Goal: Task Accomplishment & Management: Use online tool/utility

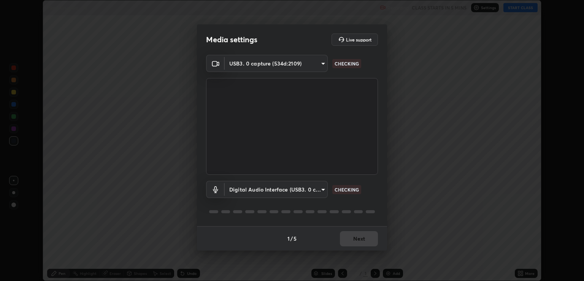
scroll to position [281, 584]
click at [270, 193] on body "Erase all Plant Kingdom - 10 Recording CLASS STARTS IN 4 MINS Settings START CL…" at bounding box center [292, 140] width 584 height 281
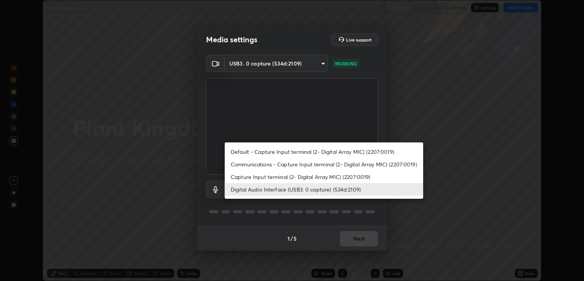
click at [256, 177] on li "Capture Input terminal (2- Digital Array MIC) (2207:0019)" at bounding box center [324, 176] width 199 height 13
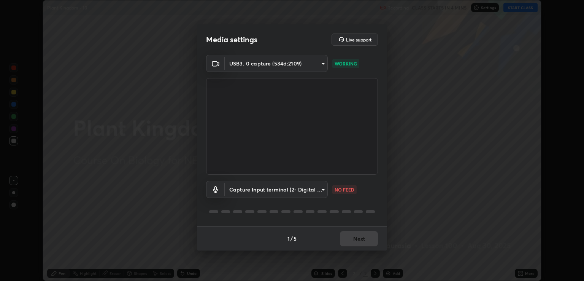
click at [262, 190] on body "Erase all Plant Kingdom - 10 Recording CLASS STARTS IN 4 MINS Settings START CL…" at bounding box center [292, 140] width 584 height 281
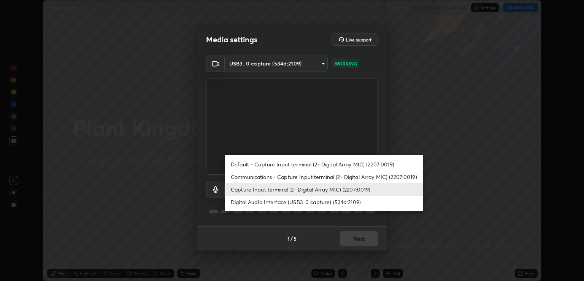
click at [267, 204] on li "Digital Audio Interface (USB3. 0 capture) (534d:2109)" at bounding box center [324, 202] width 199 height 13
type input "641fb1797ef8f9550b7f0158b383ff89036df526a4b0c4fe678c68e459c52791"
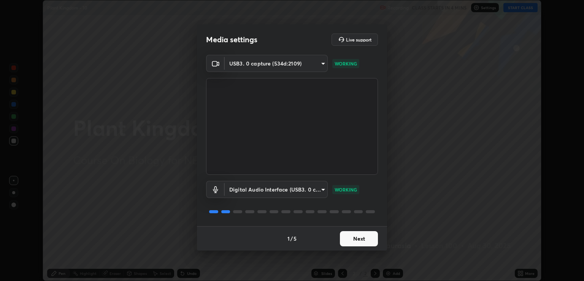
click at [354, 238] on button "Next" at bounding box center [359, 238] width 38 height 15
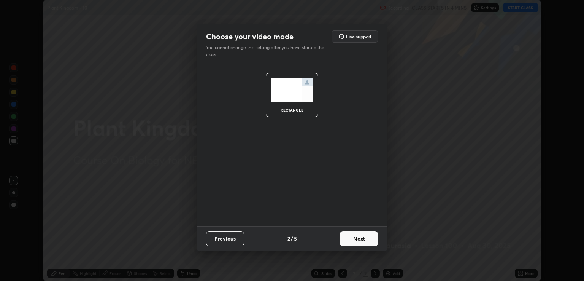
click at [359, 239] on button "Next" at bounding box center [359, 238] width 38 height 15
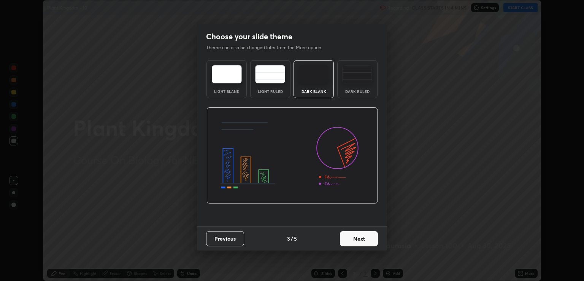
click at [371, 239] on button "Next" at bounding box center [359, 238] width 38 height 15
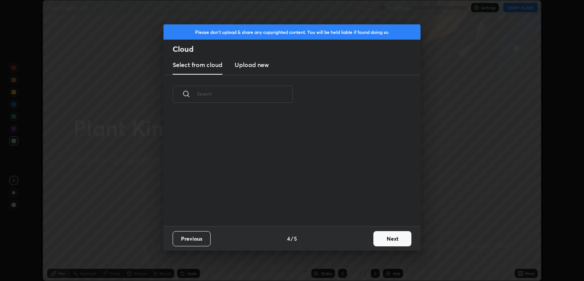
click at [384, 237] on button "Next" at bounding box center [393, 238] width 38 height 15
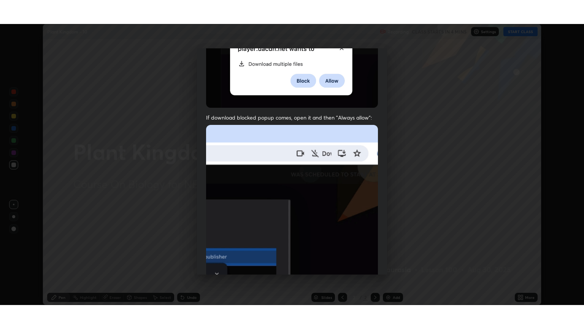
scroll to position [154, 0]
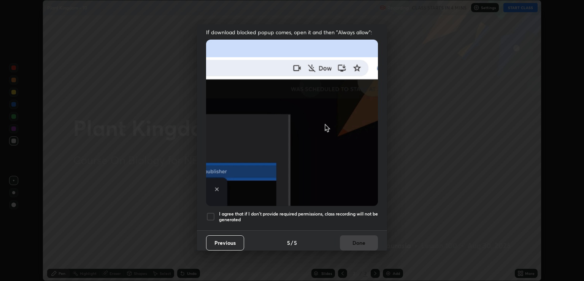
click at [213, 212] on div at bounding box center [210, 216] width 9 height 9
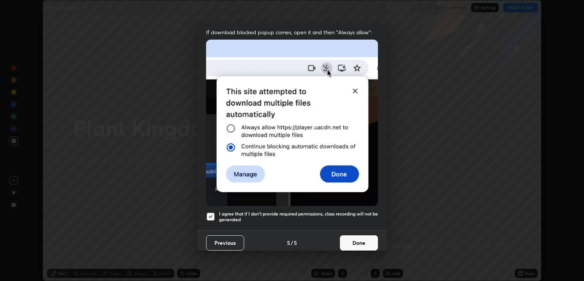
click at [349, 243] on button "Done" at bounding box center [359, 242] width 38 height 15
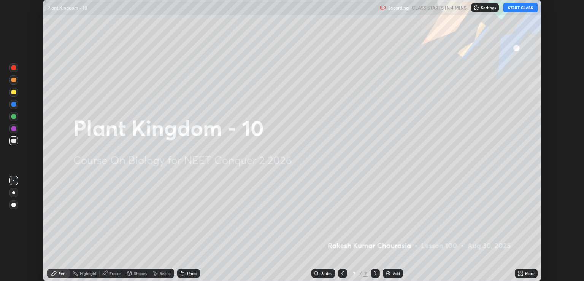
click at [522, 272] on icon at bounding box center [522, 272] width 2 height 2
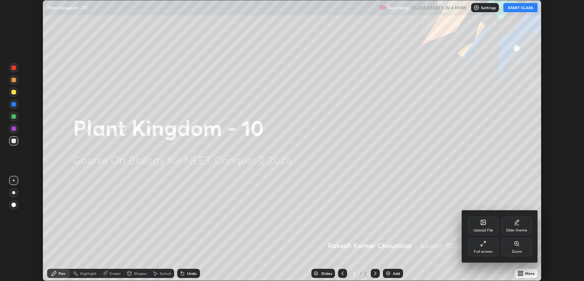
click at [510, 227] on div "Slide theme" at bounding box center [517, 225] width 30 height 18
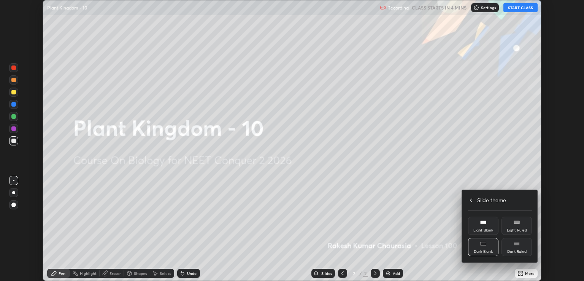
click at [516, 245] on rect at bounding box center [517, 243] width 6 height 3
click at [472, 197] on div "Slide theme" at bounding box center [500, 200] width 64 height 8
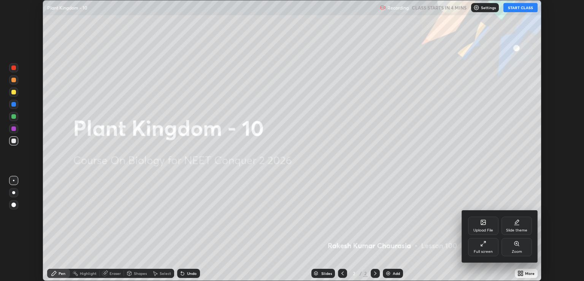
click at [481, 246] on icon at bounding box center [483, 243] width 6 height 6
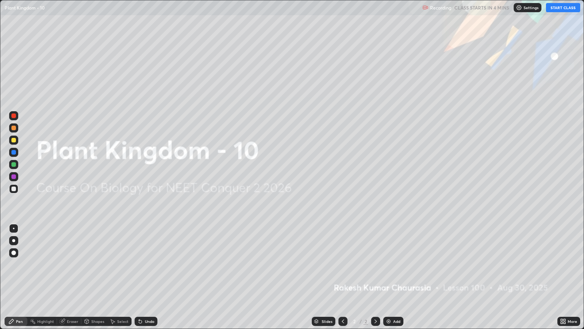
scroll to position [329, 584]
click at [558, 8] on button "START CLASS" at bounding box center [563, 7] width 34 height 9
click at [387, 280] on img at bounding box center [389, 321] width 6 height 6
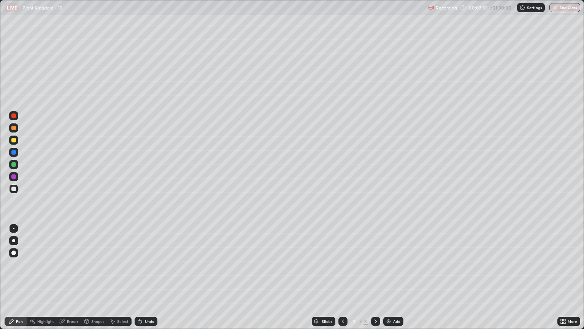
click at [15, 188] on div at bounding box center [13, 188] width 5 height 5
click at [145, 280] on div "Undo" at bounding box center [146, 320] width 23 height 9
click at [142, 280] on icon at bounding box center [140, 321] width 6 height 6
click at [142, 280] on div "Undo" at bounding box center [146, 320] width 23 height 9
click at [14, 144] on div at bounding box center [13, 139] width 9 height 9
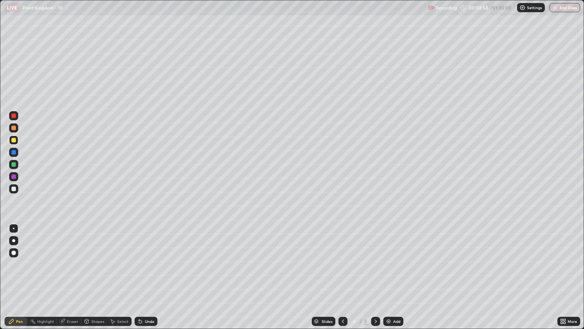
click at [15, 187] on div at bounding box center [13, 188] width 5 height 5
click at [14, 240] on div at bounding box center [13, 240] width 3 height 3
click at [14, 140] on div at bounding box center [13, 140] width 5 height 5
click at [13, 190] on div at bounding box center [13, 188] width 5 height 5
click at [15, 227] on div at bounding box center [13, 228] width 9 height 9
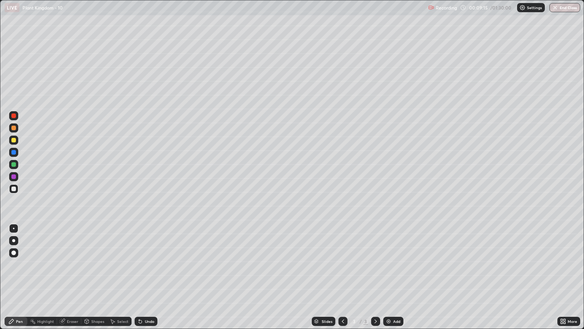
click at [14, 141] on div at bounding box center [13, 140] width 5 height 5
click at [15, 187] on div at bounding box center [13, 188] width 5 height 5
click at [16, 224] on div at bounding box center [13, 228] width 9 height 9
click at [17, 142] on div at bounding box center [13, 139] width 9 height 9
click at [70, 280] on div "Eraser" at bounding box center [72, 321] width 11 height 4
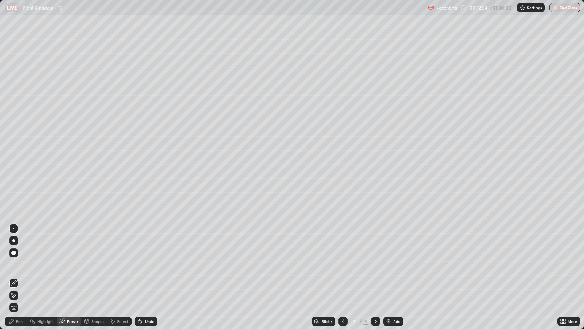
click at [19, 280] on div "Pen" at bounding box center [19, 321] width 7 height 4
click at [394, 280] on div "Add" at bounding box center [396, 321] width 7 height 4
click at [14, 141] on div at bounding box center [13, 140] width 5 height 5
click at [14, 240] on div at bounding box center [13, 240] width 3 height 3
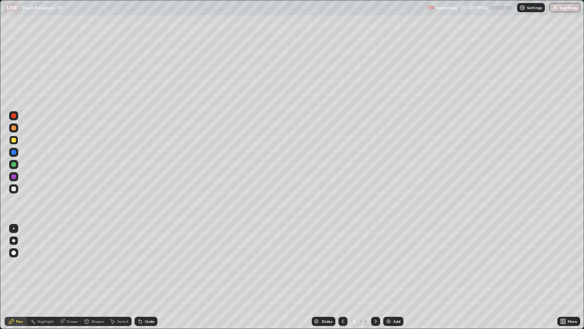
click at [14, 189] on div at bounding box center [13, 188] width 5 height 5
click at [14, 228] on div at bounding box center [14, 228] width 2 height 2
click at [16, 191] on div at bounding box center [13, 188] width 9 height 9
click at [14, 228] on div at bounding box center [14, 228] width 2 height 2
click at [14, 140] on div at bounding box center [13, 140] width 5 height 5
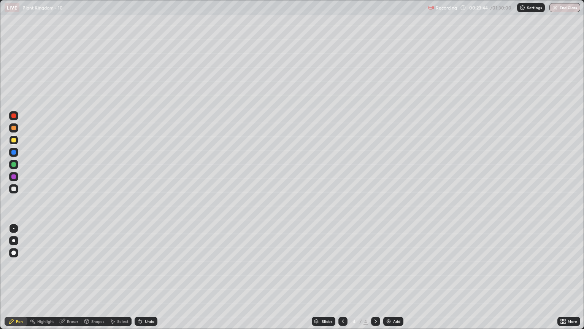
click at [11, 192] on div at bounding box center [13, 188] width 9 height 9
click at [14, 142] on div at bounding box center [13, 140] width 5 height 5
click at [14, 188] on div at bounding box center [13, 188] width 5 height 5
click at [14, 228] on div at bounding box center [14, 228] width 2 height 2
click at [14, 140] on div at bounding box center [13, 140] width 5 height 5
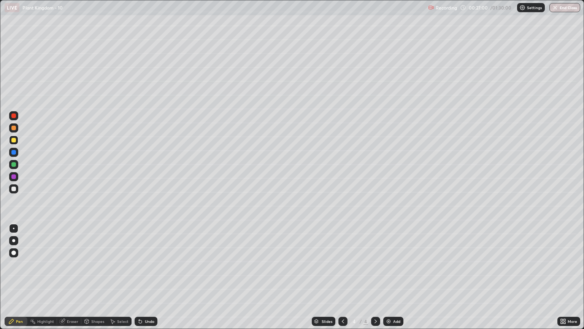
click at [342, 280] on icon at bounding box center [343, 321] width 6 height 6
click at [13, 176] on div at bounding box center [13, 176] width 5 height 5
click at [13, 153] on div at bounding box center [13, 152] width 5 height 5
click at [15, 193] on div at bounding box center [13, 188] width 9 height 9
click at [13, 179] on div at bounding box center [13, 176] width 9 height 9
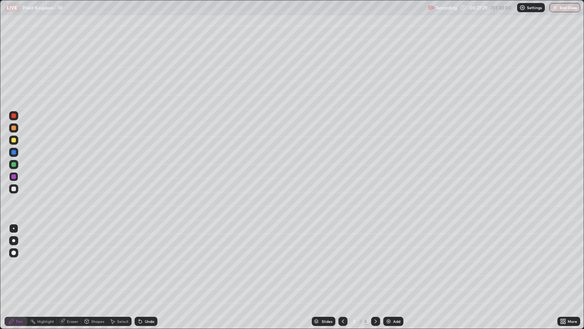
click at [14, 129] on div at bounding box center [13, 128] width 5 height 5
click at [386, 280] on img at bounding box center [389, 321] width 6 height 6
click at [342, 280] on icon at bounding box center [343, 321] width 6 height 6
click at [375, 280] on icon at bounding box center [376, 321] width 6 height 6
click at [15, 189] on div at bounding box center [13, 188] width 5 height 5
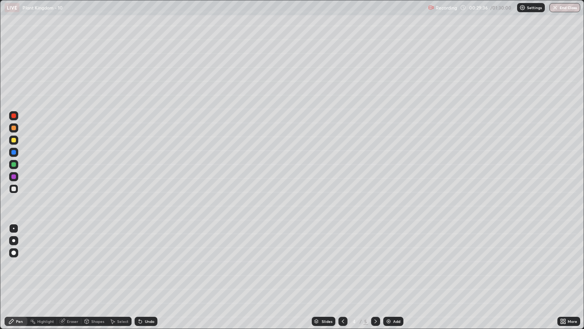
click at [16, 225] on div at bounding box center [13, 228] width 9 height 9
click at [94, 280] on div "Shapes" at bounding box center [97, 321] width 13 height 4
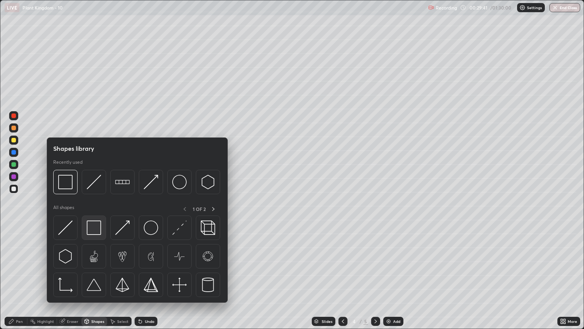
click at [95, 232] on img at bounding box center [94, 227] width 14 height 14
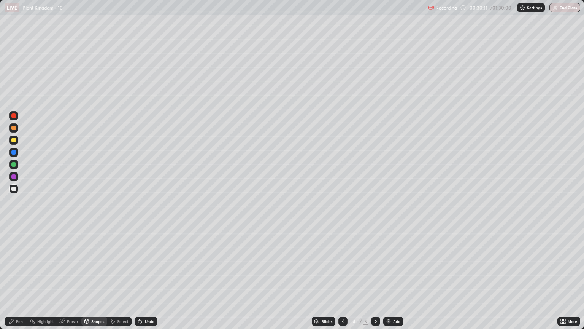
click at [145, 280] on div "Undo" at bounding box center [150, 321] width 10 height 4
click at [149, 280] on div "Undo" at bounding box center [150, 321] width 10 height 4
click at [95, 280] on div "Shapes" at bounding box center [97, 321] width 13 height 4
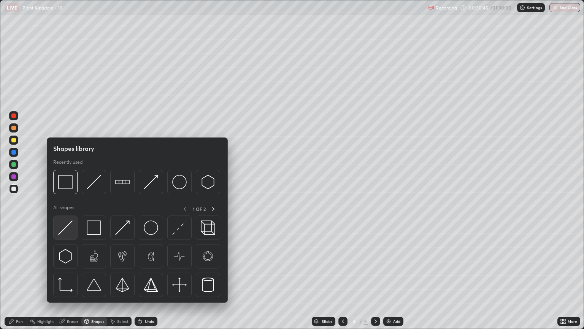
click at [65, 234] on img at bounding box center [65, 227] width 14 height 14
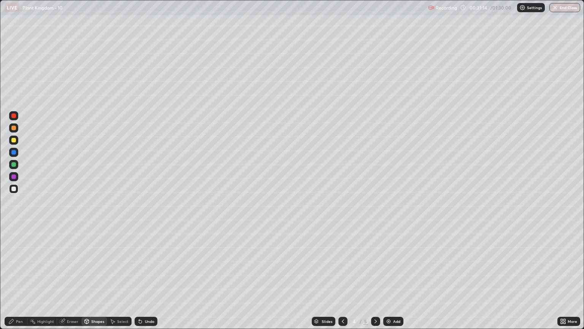
click at [14, 142] on div at bounding box center [13, 140] width 5 height 5
click at [18, 280] on div "Pen" at bounding box center [19, 321] width 7 height 4
click at [13, 228] on div at bounding box center [14, 228] width 2 height 2
click at [15, 166] on div at bounding box center [13, 164] width 5 height 5
click at [14, 166] on div at bounding box center [13, 164] width 5 height 5
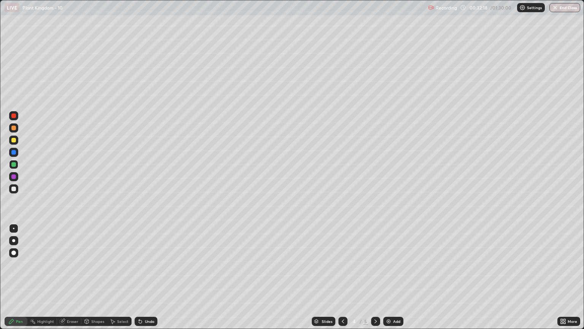
click at [14, 226] on div at bounding box center [13, 228] width 9 height 9
click at [14, 191] on div at bounding box center [13, 188] width 9 height 9
click at [95, 280] on div "Shapes" at bounding box center [94, 320] width 26 height 9
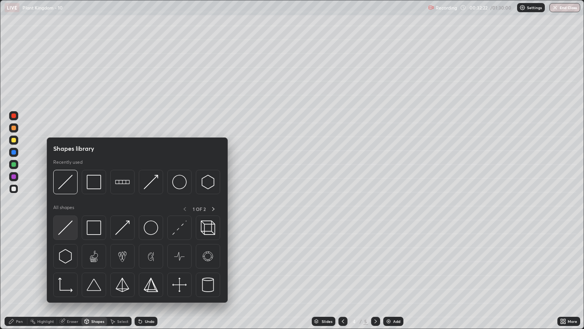
click at [70, 227] on img at bounding box center [65, 227] width 14 height 14
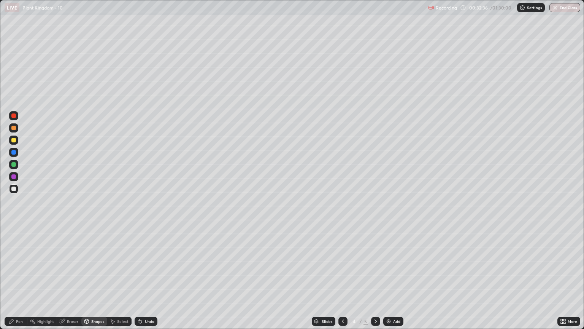
click at [13, 165] on div at bounding box center [13, 164] width 5 height 5
click at [20, 280] on div "Pen" at bounding box center [16, 320] width 23 height 9
click at [13, 227] on div at bounding box center [14, 228] width 2 height 2
click at [14, 240] on div at bounding box center [13, 240] width 3 height 3
click at [13, 187] on div at bounding box center [13, 188] width 5 height 5
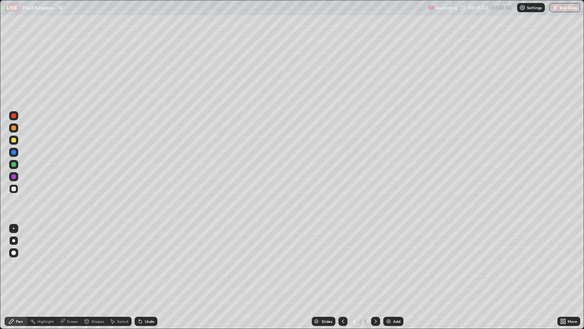
click at [14, 228] on div at bounding box center [14, 228] width 2 height 2
click at [13, 162] on div at bounding box center [13, 164] width 5 height 5
click at [14, 189] on div at bounding box center [13, 188] width 5 height 5
click at [14, 240] on div at bounding box center [13, 240] width 3 height 3
click at [14, 164] on div at bounding box center [13, 164] width 5 height 5
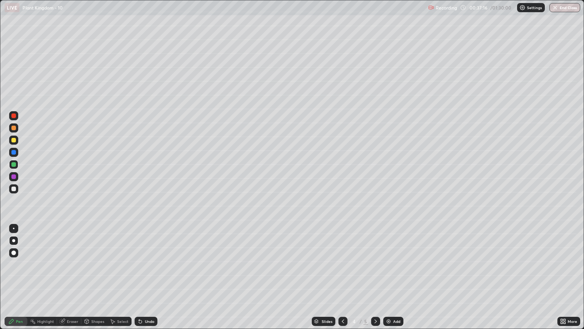
click at [14, 227] on div at bounding box center [14, 228] width 2 height 2
click at [149, 280] on div "Undo" at bounding box center [150, 321] width 10 height 4
click at [13, 166] on div at bounding box center [13, 164] width 5 height 5
click at [14, 228] on div at bounding box center [14, 228] width 2 height 2
click at [13, 228] on div at bounding box center [14, 228] width 2 height 2
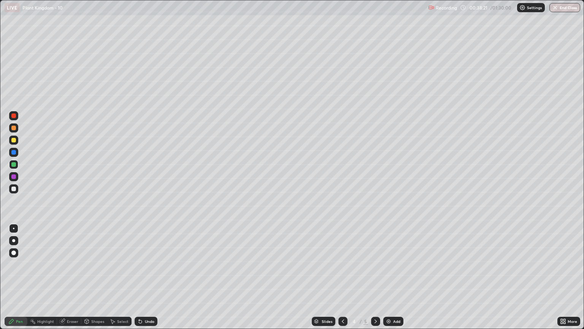
click at [14, 164] on div at bounding box center [13, 164] width 5 height 5
click at [122, 280] on div "Select" at bounding box center [122, 321] width 11 height 4
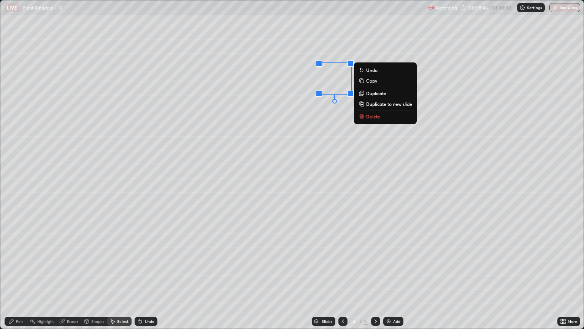
click at [272, 266] on div "0 ° Undo Copy Duplicate Duplicate to new slide Delete" at bounding box center [292, 164] width 584 height 328
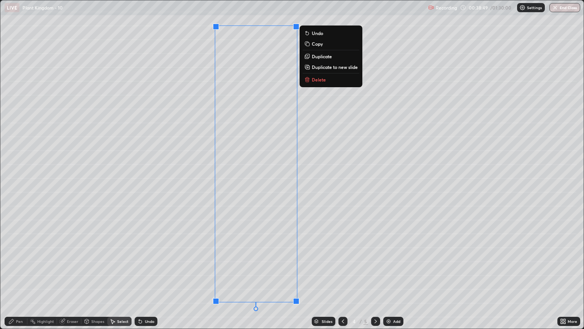
click at [164, 280] on div "Slides 4 / 5 Add" at bounding box center [357, 320] width 400 height 15
click at [19, 280] on div "Pen" at bounding box center [19, 321] width 7 height 4
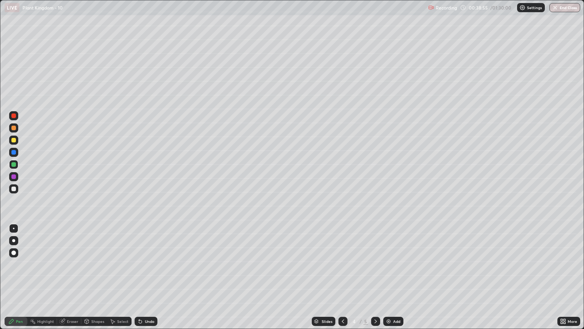
click at [14, 164] on div at bounding box center [13, 164] width 5 height 5
click at [16, 224] on div at bounding box center [13, 228] width 9 height 9
click at [16, 130] on div at bounding box center [13, 127] width 9 height 9
click at [17, 165] on div at bounding box center [13, 164] width 9 height 9
click at [14, 188] on div at bounding box center [13, 188] width 5 height 5
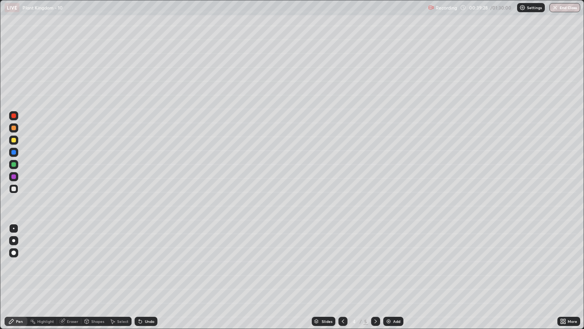
click at [11, 161] on div at bounding box center [13, 164] width 9 height 9
click at [14, 187] on div at bounding box center [13, 188] width 5 height 5
click at [15, 129] on div at bounding box center [13, 128] width 5 height 5
click at [13, 140] on div at bounding box center [13, 140] width 5 height 5
click at [12, 165] on div at bounding box center [13, 164] width 5 height 5
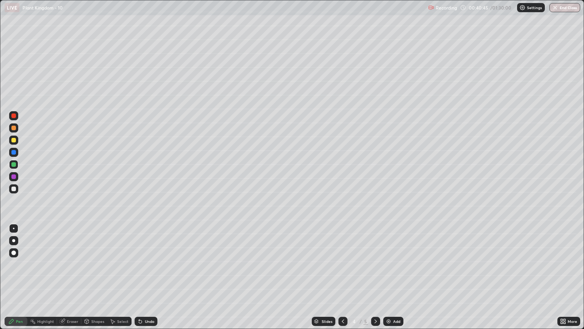
click at [14, 190] on div at bounding box center [13, 188] width 5 height 5
click at [14, 167] on div at bounding box center [13, 164] width 9 height 9
click at [12, 130] on div at bounding box center [13, 128] width 5 height 5
click at [15, 165] on div at bounding box center [13, 164] width 5 height 5
click at [14, 240] on div at bounding box center [13, 240] width 3 height 3
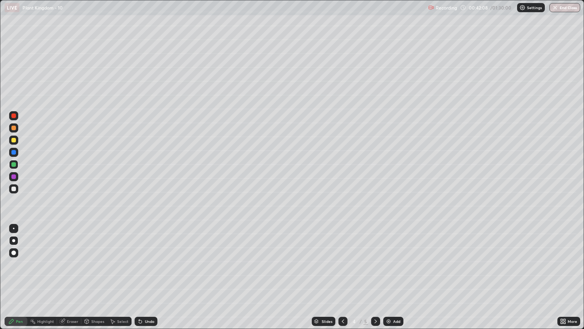
click at [14, 140] on div at bounding box center [13, 140] width 5 height 5
click at [13, 242] on div at bounding box center [13, 240] width 3 height 3
click at [17, 187] on div at bounding box center [13, 188] width 9 height 9
click at [17, 224] on div at bounding box center [13, 228] width 9 height 12
click at [342, 280] on icon at bounding box center [343, 321] width 6 height 6
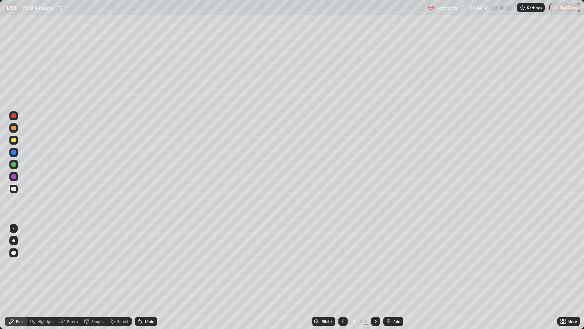
click at [375, 280] on icon at bounding box center [376, 321] width 6 height 6
click at [17, 137] on div at bounding box center [13, 139] width 9 height 9
click at [13, 240] on div at bounding box center [13, 240] width 3 height 3
click at [389, 280] on img at bounding box center [389, 321] width 6 height 6
click at [339, 280] on div at bounding box center [343, 320] width 9 height 9
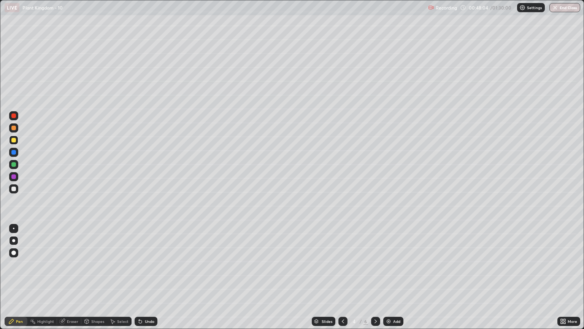
click at [375, 280] on icon at bounding box center [376, 321] width 6 height 6
click at [12, 141] on div at bounding box center [13, 140] width 5 height 5
click at [13, 242] on div at bounding box center [13, 240] width 3 height 3
click at [14, 188] on div at bounding box center [13, 188] width 5 height 5
click at [14, 228] on div at bounding box center [14, 228] width 2 height 2
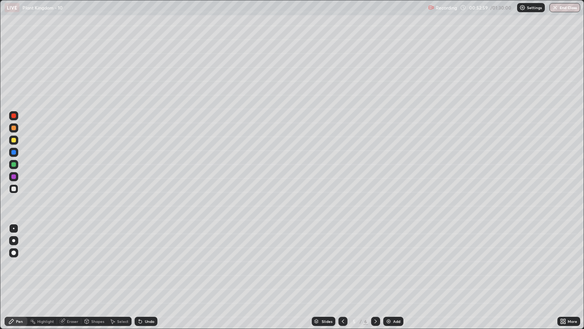
click at [12, 188] on div at bounding box center [13, 188] width 5 height 5
click at [14, 227] on div at bounding box center [14, 228] width 2 height 2
click at [78, 280] on div "Eraser" at bounding box center [69, 320] width 24 height 9
click at [22, 280] on div "Pen" at bounding box center [19, 321] width 7 height 4
click at [15, 142] on div at bounding box center [13, 140] width 5 height 5
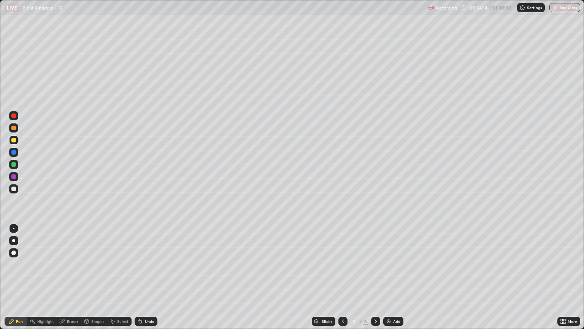
click at [14, 187] on div at bounding box center [13, 188] width 5 height 5
click at [14, 165] on div at bounding box center [13, 164] width 5 height 5
click at [13, 189] on div at bounding box center [13, 188] width 5 height 5
click at [14, 228] on div at bounding box center [14, 228] width 2 height 2
click at [142, 280] on icon at bounding box center [140, 321] width 6 height 6
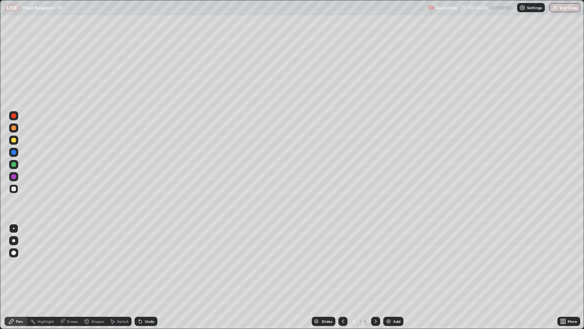
click at [11, 164] on div at bounding box center [13, 164] width 5 height 5
click at [143, 280] on div "Undo" at bounding box center [146, 320] width 23 height 9
click at [140, 280] on div "Undo" at bounding box center [146, 320] width 23 height 9
click at [13, 192] on div at bounding box center [13, 188] width 9 height 9
click at [14, 228] on div at bounding box center [14, 228] width 2 height 2
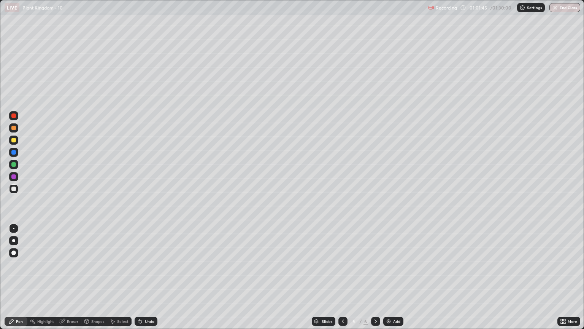
click at [14, 141] on div at bounding box center [13, 140] width 5 height 5
click at [47, 280] on div "Highlight" at bounding box center [45, 321] width 17 height 4
click at [13, 280] on icon at bounding box center [14, 296] width 2 height 2
click at [13, 176] on div at bounding box center [13, 176] width 5 height 5
click at [147, 280] on div "Undo" at bounding box center [150, 321] width 10 height 4
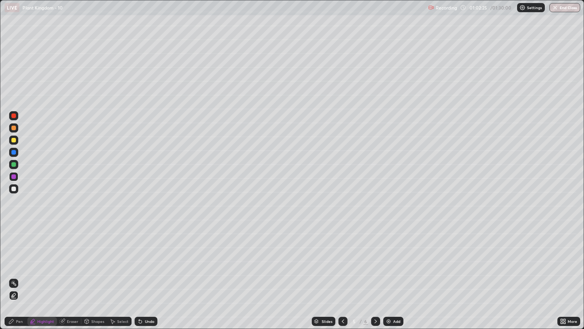
click at [146, 280] on div "Undo" at bounding box center [150, 321] width 10 height 4
click at [21, 280] on div "Pen" at bounding box center [16, 320] width 23 height 9
click at [375, 280] on icon at bounding box center [376, 321] width 6 height 6
click at [323, 280] on div "Slides" at bounding box center [327, 321] width 11 height 4
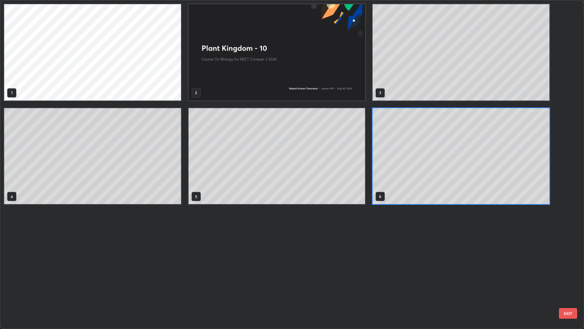
scroll to position [326, 580]
click at [563, 280] on button "EXIT" at bounding box center [568, 313] width 18 height 11
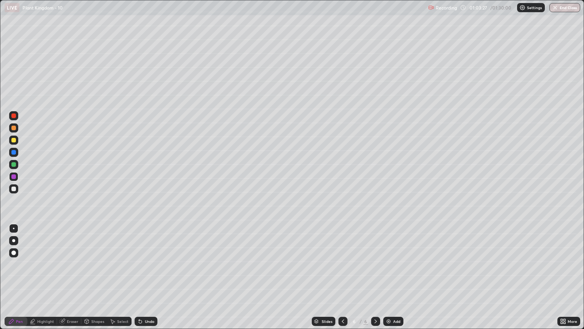
click at [342, 280] on icon at bounding box center [343, 321] width 2 height 4
click at [123, 280] on div "Select" at bounding box center [122, 321] width 11 height 4
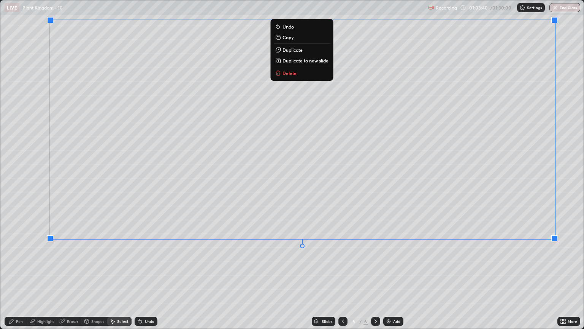
click at [289, 37] on p "Copy" at bounding box center [288, 37] width 11 height 6
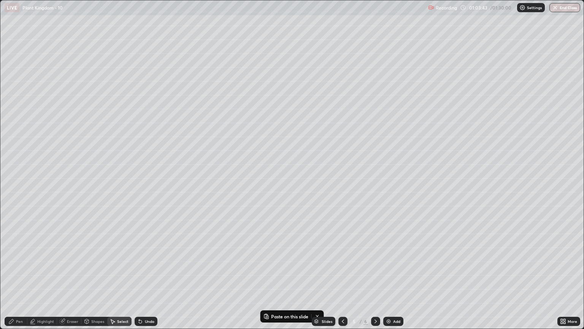
click at [376, 280] on icon at bounding box center [376, 321] width 6 height 6
click at [375, 280] on icon at bounding box center [376, 321] width 6 height 6
click at [392, 280] on div "Add" at bounding box center [393, 320] width 20 height 9
click at [347, 131] on p "Paste here" at bounding box center [344, 131] width 22 height 6
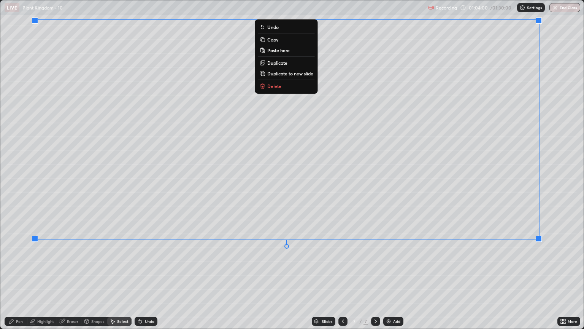
click at [344, 280] on div "0 ° Undo Copy Paste here Duplicate Duplicate to new slide Delete" at bounding box center [292, 164] width 584 height 328
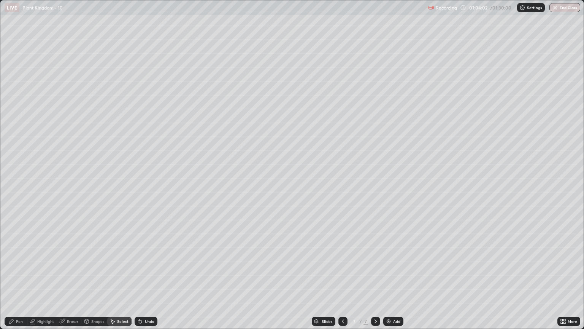
click at [342, 280] on div at bounding box center [343, 320] width 9 height 9
click at [341, 280] on icon at bounding box center [343, 321] width 6 height 6
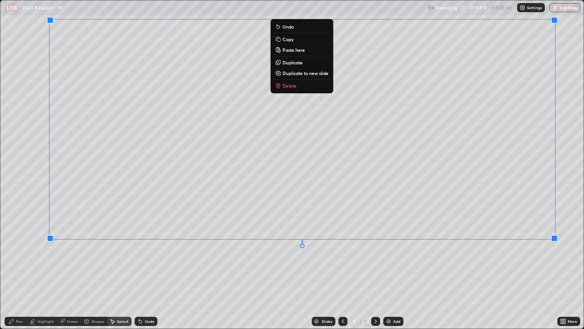
click at [289, 86] on p "Delete" at bounding box center [290, 86] width 14 height 6
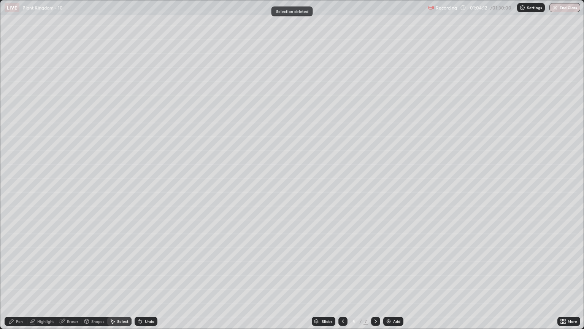
click at [343, 280] on icon at bounding box center [343, 321] width 2 height 4
click at [328, 280] on div "Slides" at bounding box center [327, 321] width 11 height 4
click at [391, 280] on img at bounding box center [389, 321] width 6 height 6
click at [19, 280] on div "Pen" at bounding box center [19, 321] width 7 height 4
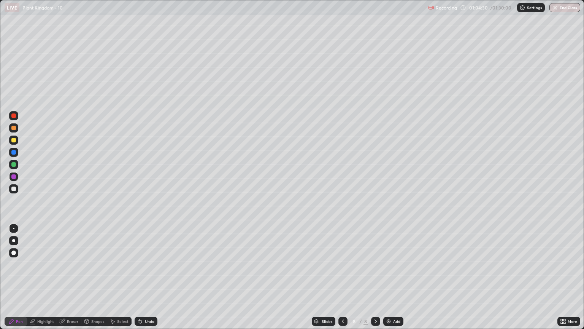
click at [15, 142] on div at bounding box center [13, 140] width 5 height 5
click at [16, 236] on div at bounding box center [13, 240] width 9 height 9
click at [13, 190] on div at bounding box center [13, 188] width 5 height 5
click at [13, 227] on div at bounding box center [13, 228] width 9 height 9
click at [15, 187] on div at bounding box center [13, 188] width 5 height 5
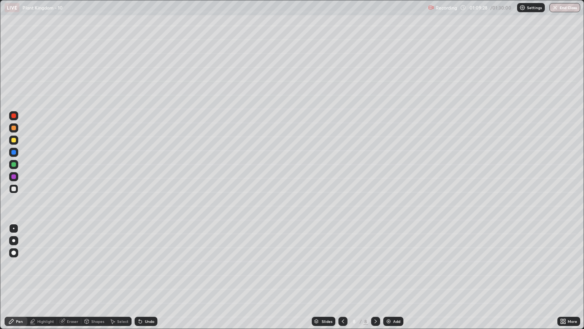
click at [16, 188] on div at bounding box center [13, 188] width 5 height 5
click at [14, 228] on div at bounding box center [14, 228] width 2 height 2
click at [12, 141] on div at bounding box center [13, 140] width 5 height 5
click at [14, 240] on div at bounding box center [13, 240] width 3 height 3
click at [89, 280] on icon at bounding box center [87, 321] width 6 height 6
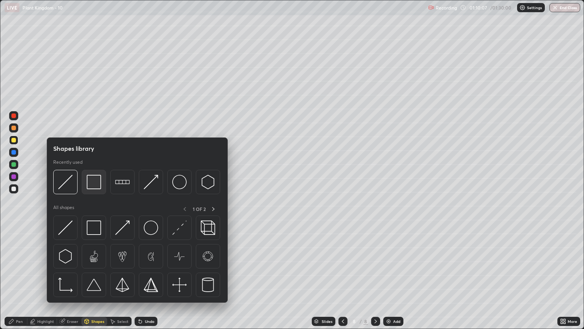
click at [93, 186] on img at bounding box center [94, 182] width 14 height 14
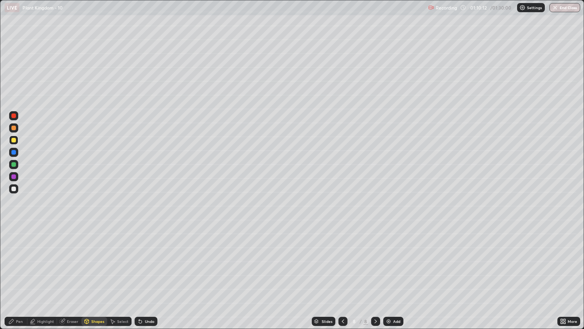
click at [146, 280] on div "Undo" at bounding box center [150, 321] width 10 height 4
click at [17, 280] on div "Pen" at bounding box center [16, 320] width 23 height 9
click at [16, 138] on div at bounding box center [13, 140] width 5 height 5
click at [13, 231] on div at bounding box center [13, 228] width 9 height 9
click at [14, 240] on div at bounding box center [13, 240] width 3 height 3
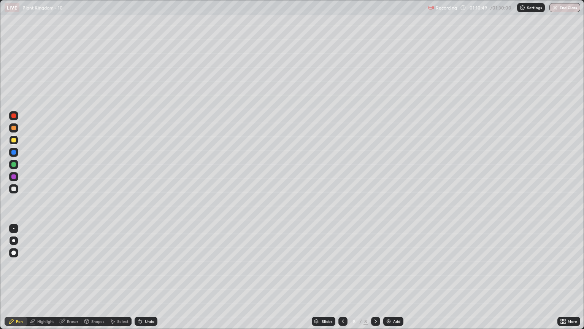
click at [12, 191] on div at bounding box center [13, 188] width 9 height 9
click at [14, 228] on div at bounding box center [14, 228] width 2 height 2
click at [122, 280] on div "Select" at bounding box center [122, 321] width 11 height 4
click at [72, 280] on div "Eraser" at bounding box center [69, 320] width 24 height 9
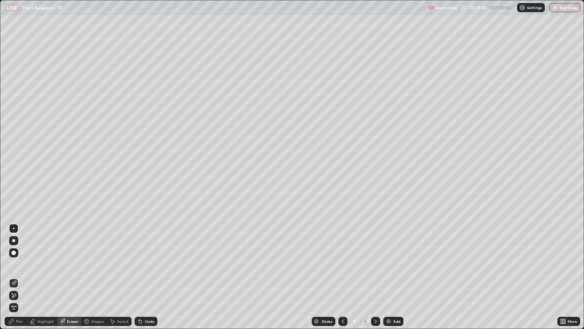
click at [21, 280] on div "Pen" at bounding box center [16, 320] width 23 height 9
click at [11, 189] on div at bounding box center [13, 188] width 5 height 5
click at [12, 225] on div at bounding box center [13, 228] width 9 height 9
click at [12, 189] on div at bounding box center [13, 188] width 5 height 5
click at [11, 226] on div at bounding box center [13, 228] width 9 height 9
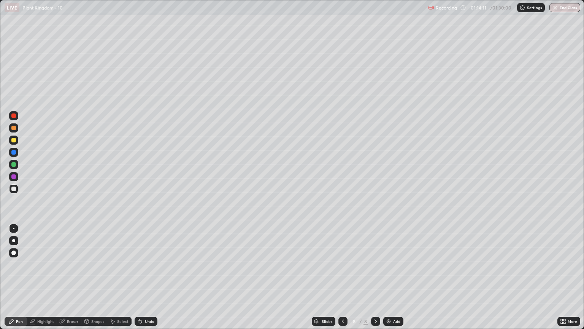
click at [390, 280] on img at bounding box center [389, 321] width 6 height 6
click at [14, 228] on div at bounding box center [14, 228] width 2 height 2
click at [13, 191] on div at bounding box center [13, 188] width 9 height 9
click at [12, 127] on div at bounding box center [13, 128] width 5 height 5
click at [15, 191] on div at bounding box center [13, 188] width 9 height 9
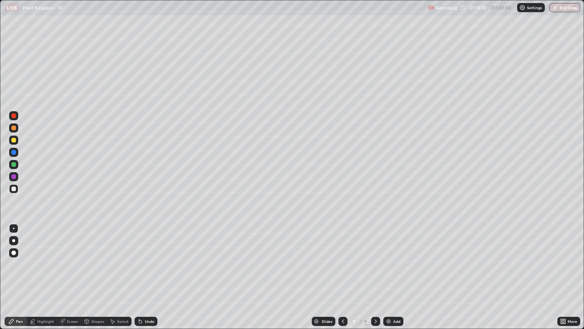
click at [14, 139] on div at bounding box center [13, 140] width 5 height 5
click at [342, 280] on icon at bounding box center [343, 321] width 6 height 6
click at [150, 280] on div "Undo" at bounding box center [150, 321] width 10 height 4
click at [11, 188] on div at bounding box center [13, 188] width 9 height 9
click at [13, 227] on div at bounding box center [13, 228] width 9 height 9
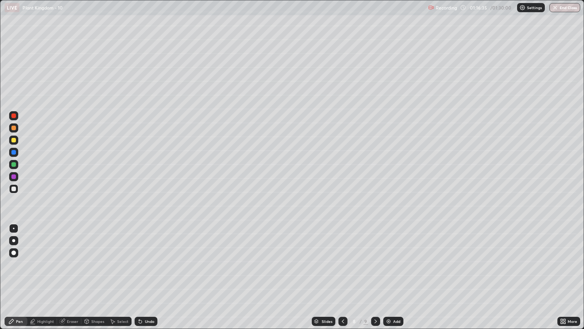
click at [375, 280] on icon at bounding box center [376, 321] width 6 height 6
click at [17, 140] on div at bounding box center [13, 139] width 9 height 9
click at [375, 280] on icon at bounding box center [376, 321] width 2 height 4
click at [342, 280] on icon at bounding box center [343, 321] width 6 height 6
click at [12, 189] on div at bounding box center [13, 188] width 5 height 5
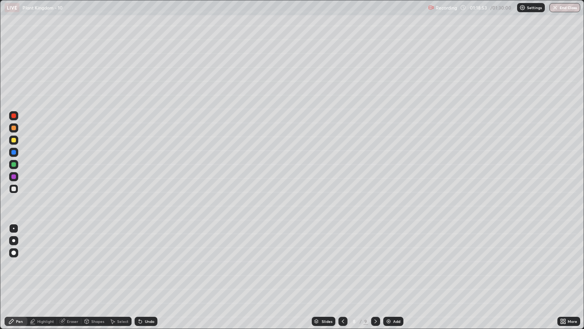
click at [14, 228] on div at bounding box center [14, 228] width 2 height 2
click at [14, 189] on div at bounding box center [13, 188] width 5 height 5
click at [14, 228] on div at bounding box center [14, 228] width 2 height 2
click at [13, 164] on div at bounding box center [13, 164] width 5 height 5
click at [375, 280] on icon at bounding box center [376, 321] width 6 height 6
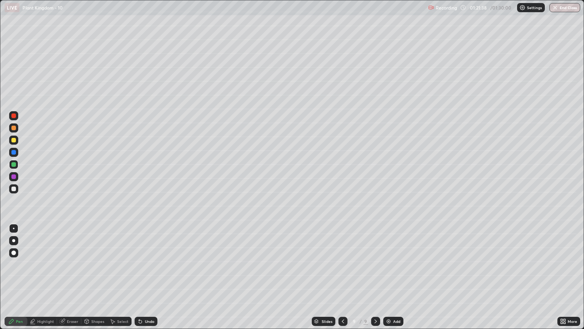
click at [13, 239] on div at bounding box center [13, 240] width 3 height 3
click at [14, 189] on div at bounding box center [13, 188] width 5 height 5
click at [13, 228] on div at bounding box center [14, 228] width 2 height 2
click at [13, 140] on div at bounding box center [13, 140] width 5 height 5
click at [16, 163] on div at bounding box center [13, 164] width 9 height 9
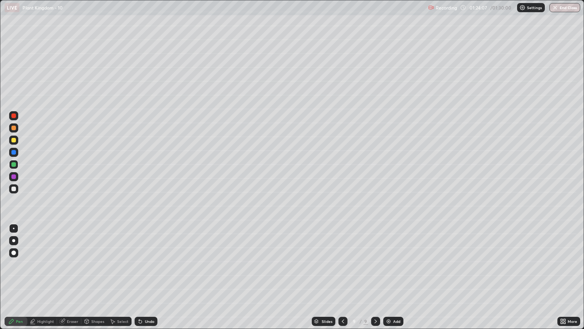
click at [11, 190] on div at bounding box center [13, 188] width 5 height 5
click at [14, 228] on div at bounding box center [14, 228] width 2 height 2
click at [13, 165] on div at bounding box center [13, 164] width 5 height 5
click at [72, 280] on div "Eraser" at bounding box center [72, 321] width 11 height 4
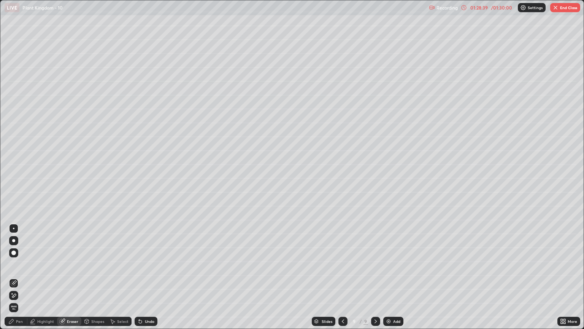
click at [18, 280] on div "Pen" at bounding box center [19, 321] width 7 height 4
click at [14, 164] on div at bounding box center [13, 164] width 5 height 5
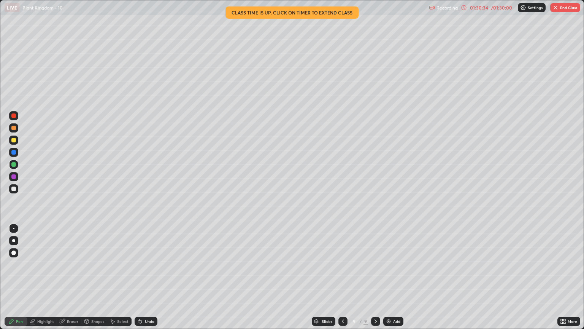
click at [72, 280] on div "Eraser" at bounding box center [72, 321] width 11 height 4
click at [124, 280] on div "Select" at bounding box center [119, 320] width 24 height 9
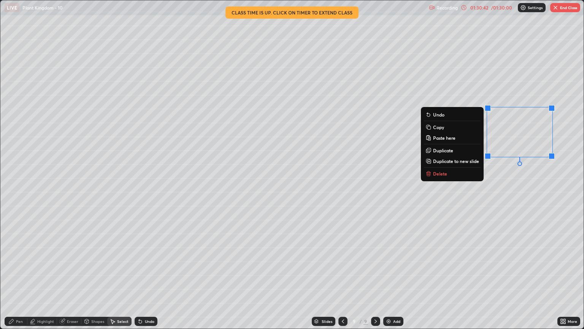
click at [470, 211] on div "0 ° Undo Copy Paste here Duplicate Duplicate to new slide Delete" at bounding box center [292, 164] width 584 height 328
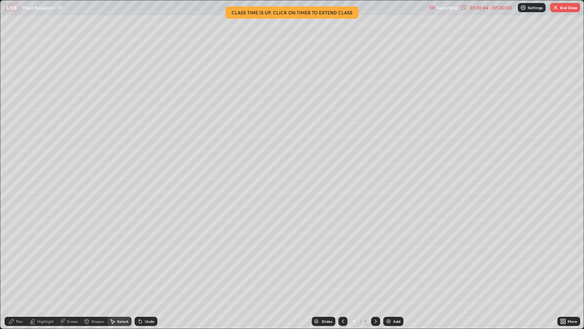
click at [21, 280] on div "Pen" at bounding box center [16, 320] width 23 height 9
click at [17, 225] on div at bounding box center [13, 228] width 9 height 9
click at [14, 191] on div at bounding box center [13, 188] width 5 height 5
click at [17, 165] on div at bounding box center [13, 164] width 9 height 9
click at [16, 131] on div at bounding box center [13, 127] width 9 height 9
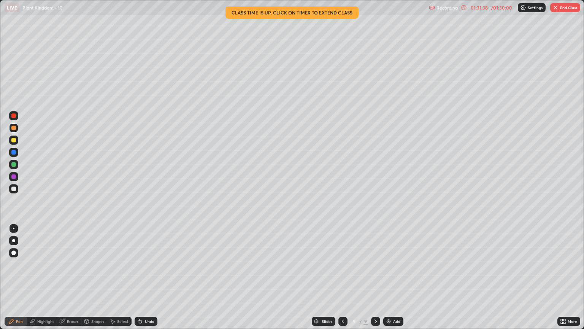
click at [12, 191] on div at bounding box center [13, 188] width 5 height 5
click at [14, 186] on div at bounding box center [13, 188] width 5 height 5
click at [12, 225] on div at bounding box center [13, 228] width 9 height 9
click at [566, 9] on button "End Class" at bounding box center [565, 7] width 30 height 9
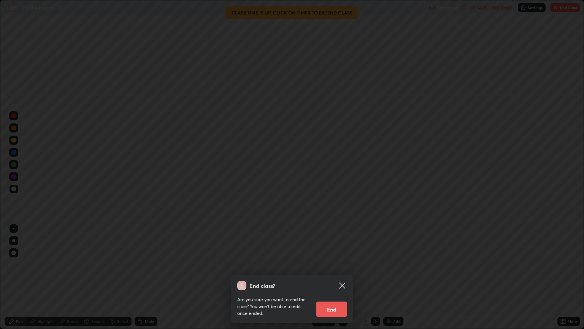
click at [341, 280] on button "End" at bounding box center [331, 308] width 30 height 15
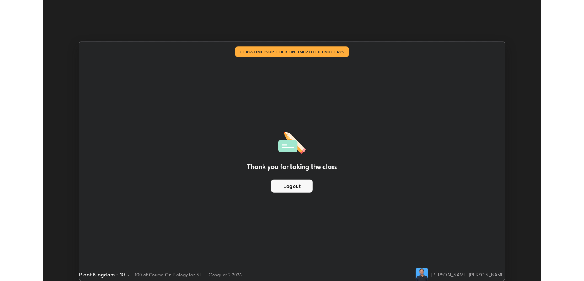
scroll to position [37757, 37454]
